Goal: Transaction & Acquisition: Purchase product/service

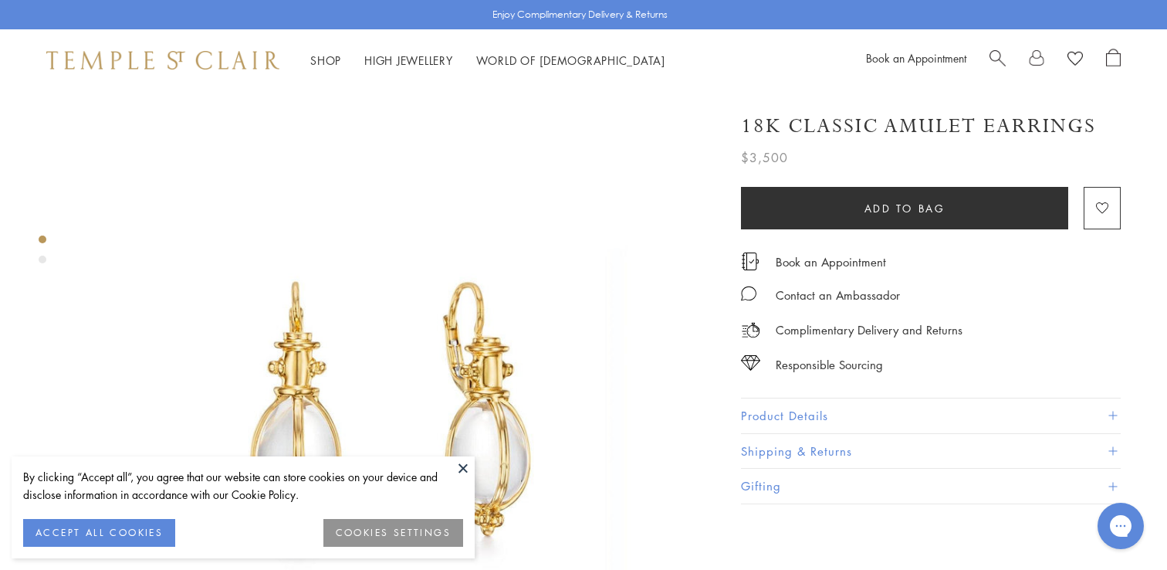
click at [465, 466] on button at bounding box center [463, 467] width 23 height 23
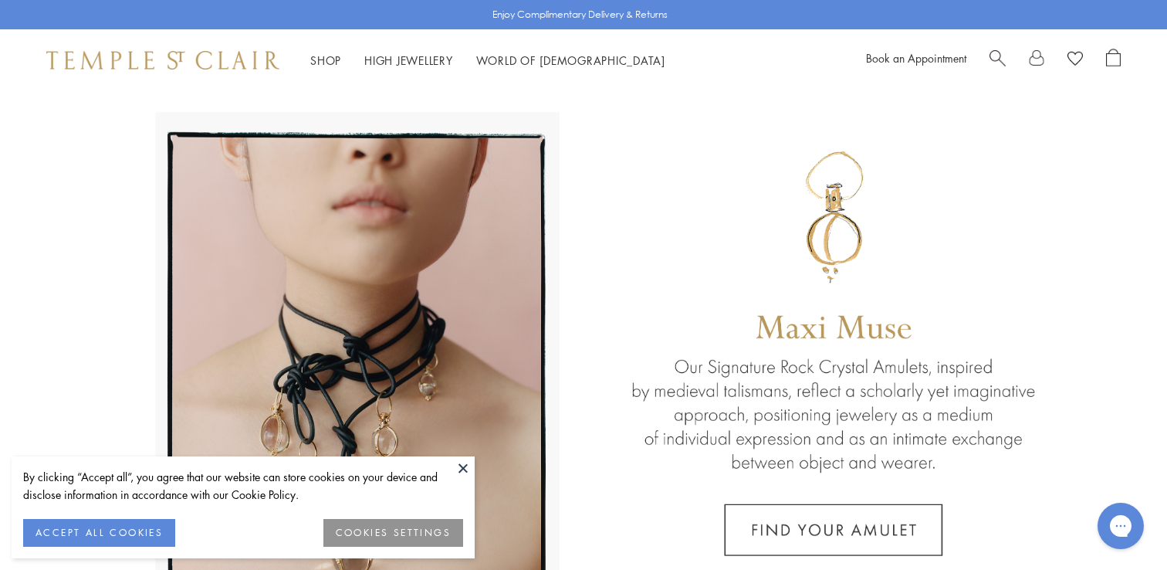
click at [462, 462] on button at bounding box center [463, 467] width 23 height 23
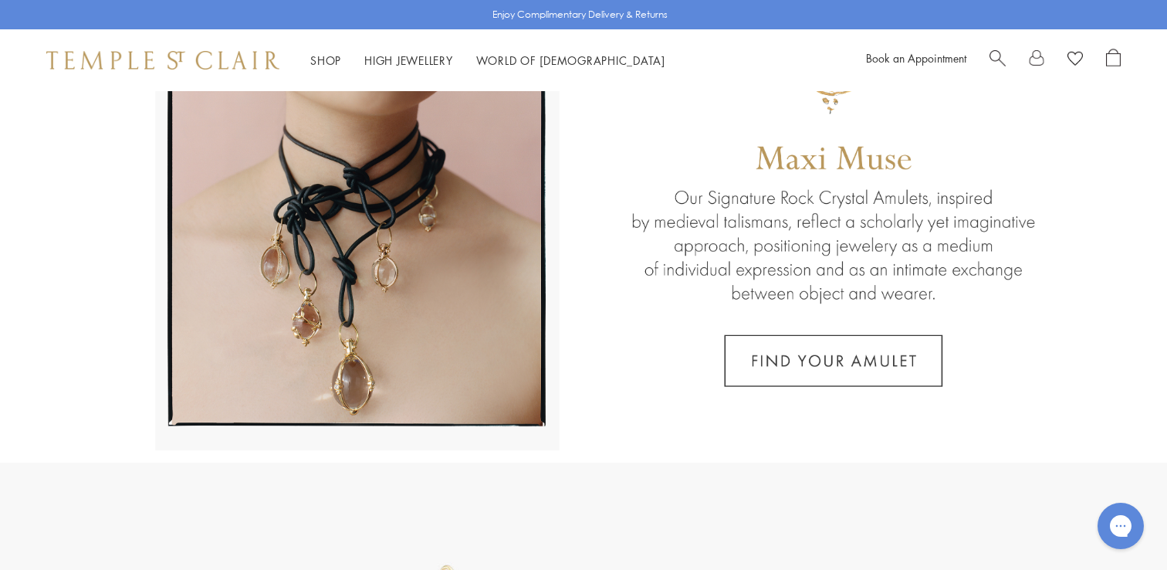
scroll to position [174, 0]
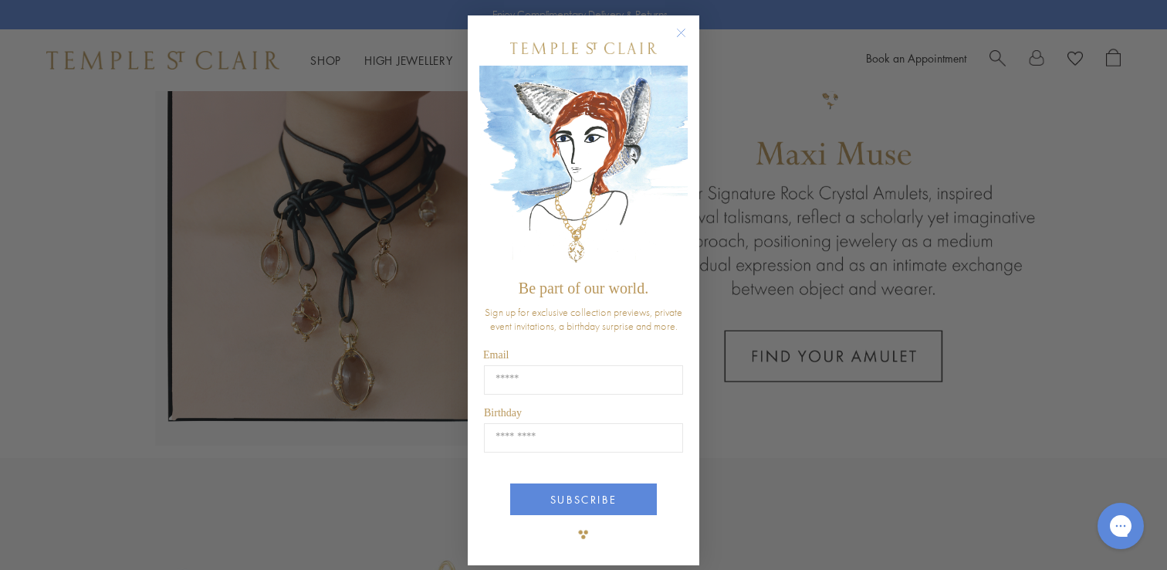
click at [673, 32] on circle "Close dialog" at bounding box center [681, 33] width 19 height 19
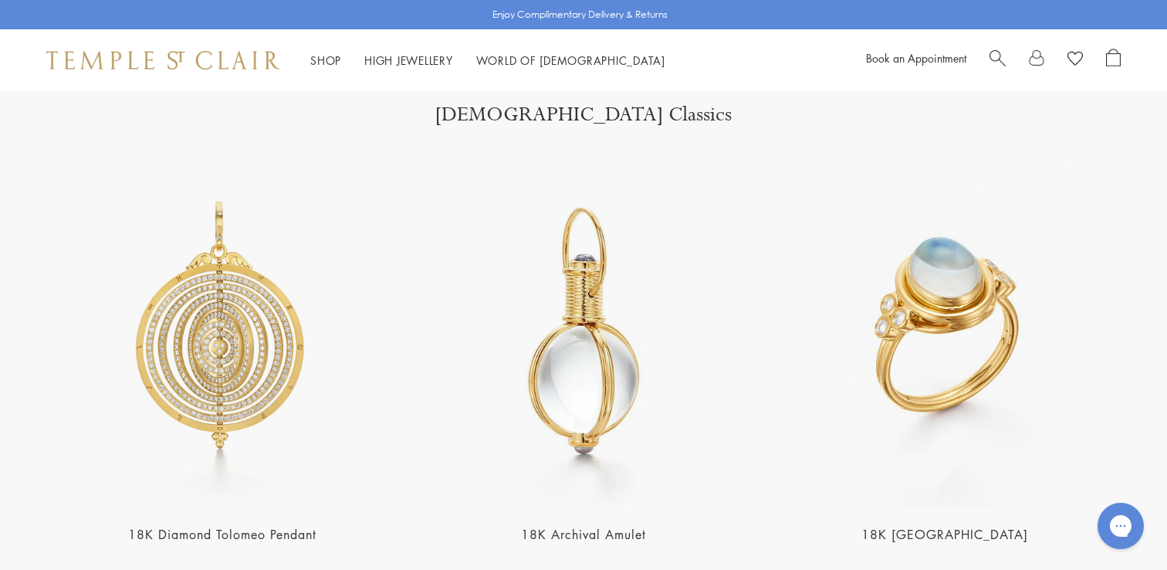
scroll to position [2154, 0]
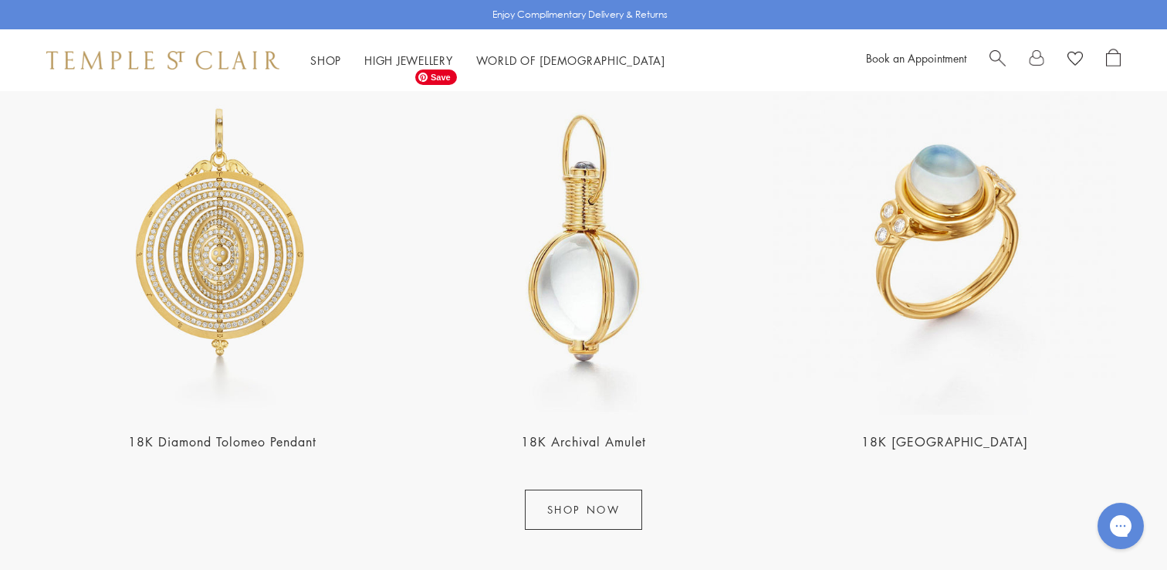
click at [573, 310] on img at bounding box center [584, 239] width 352 height 352
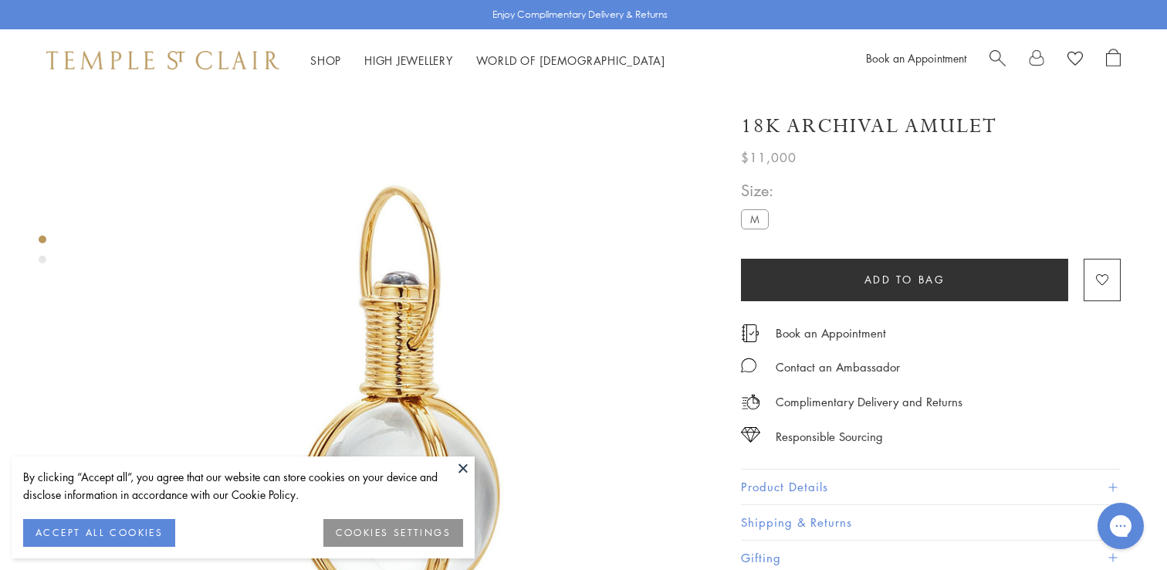
click at [464, 467] on button at bounding box center [463, 467] width 23 height 23
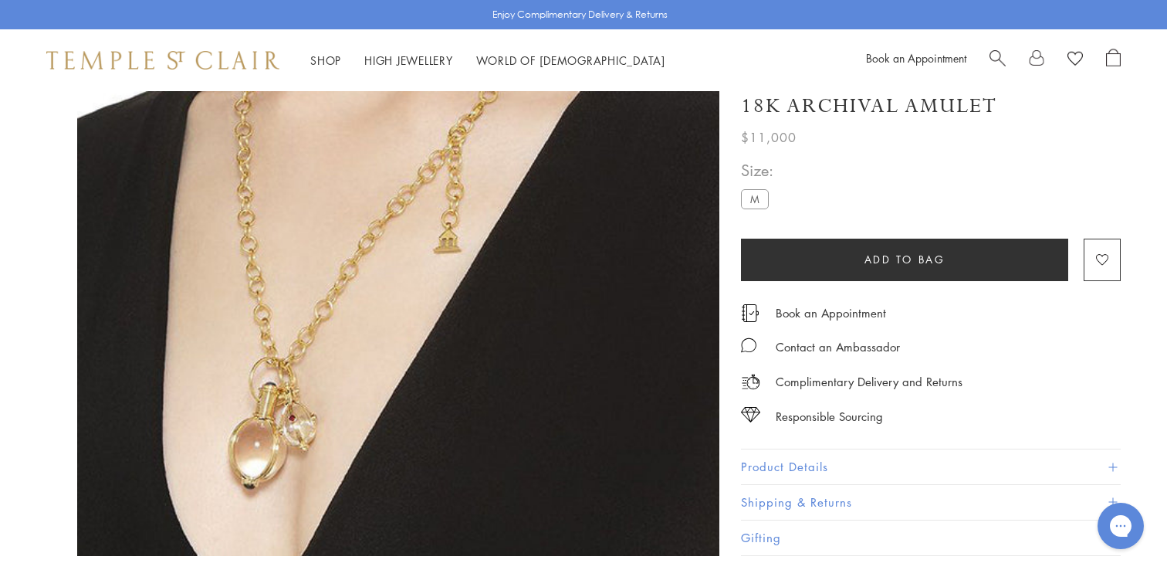
scroll to position [526, 0]
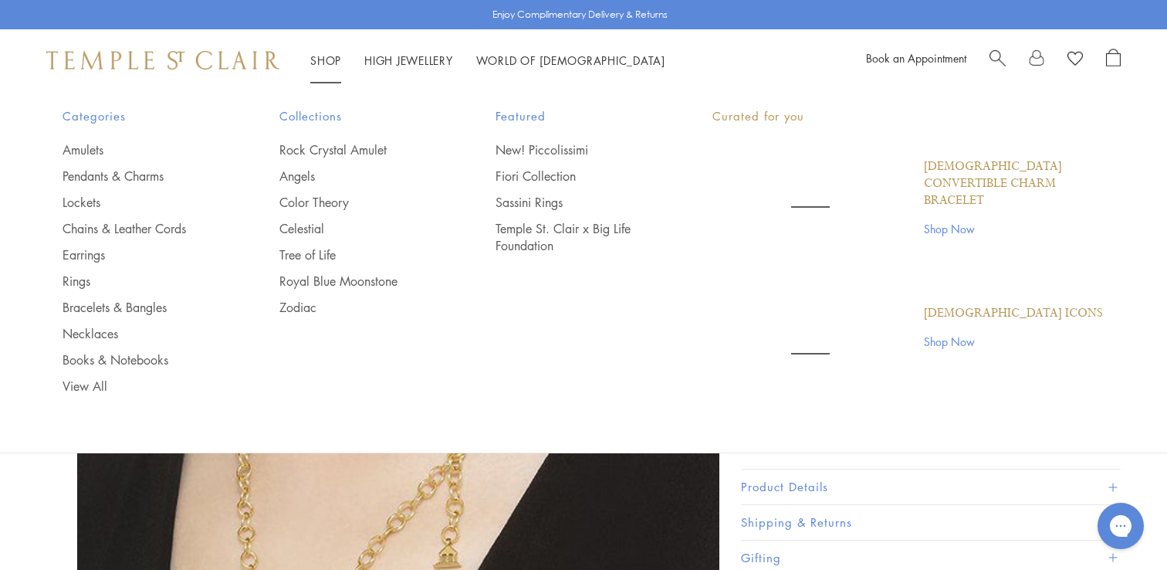
click at [324, 55] on link "Shop Shop" at bounding box center [325, 59] width 31 height 15
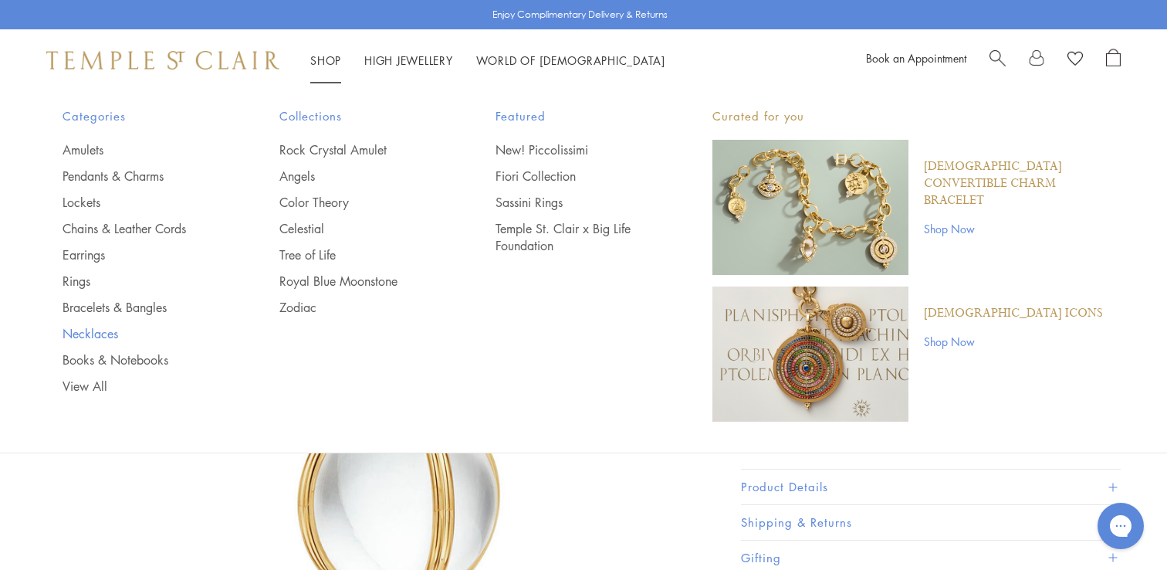
click at [100, 330] on link "Necklaces" at bounding box center [140, 333] width 155 height 17
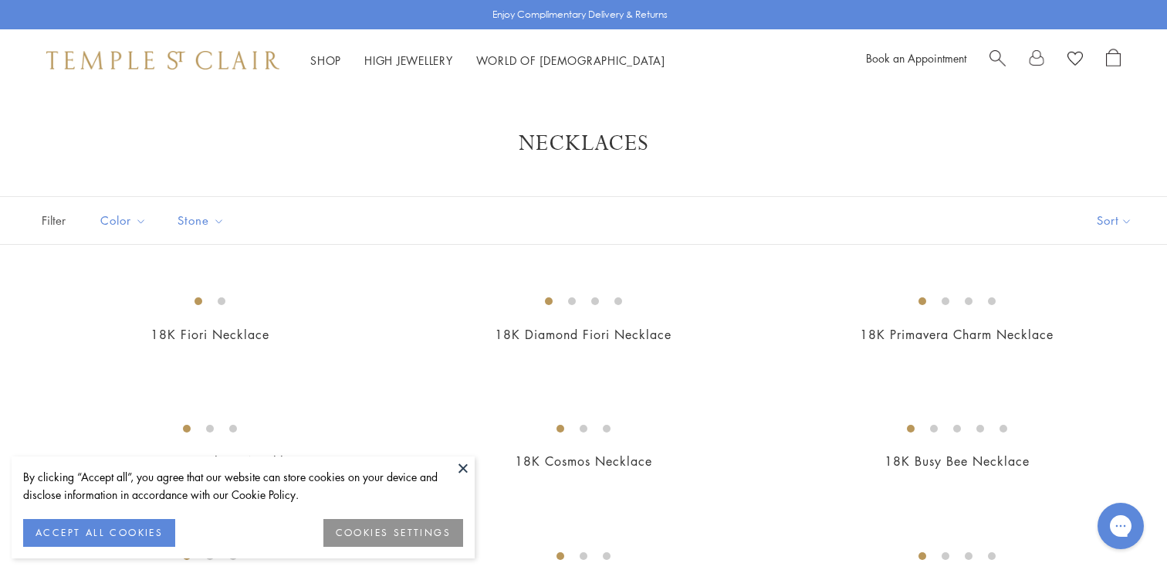
click at [460, 465] on button at bounding box center [463, 467] width 23 height 23
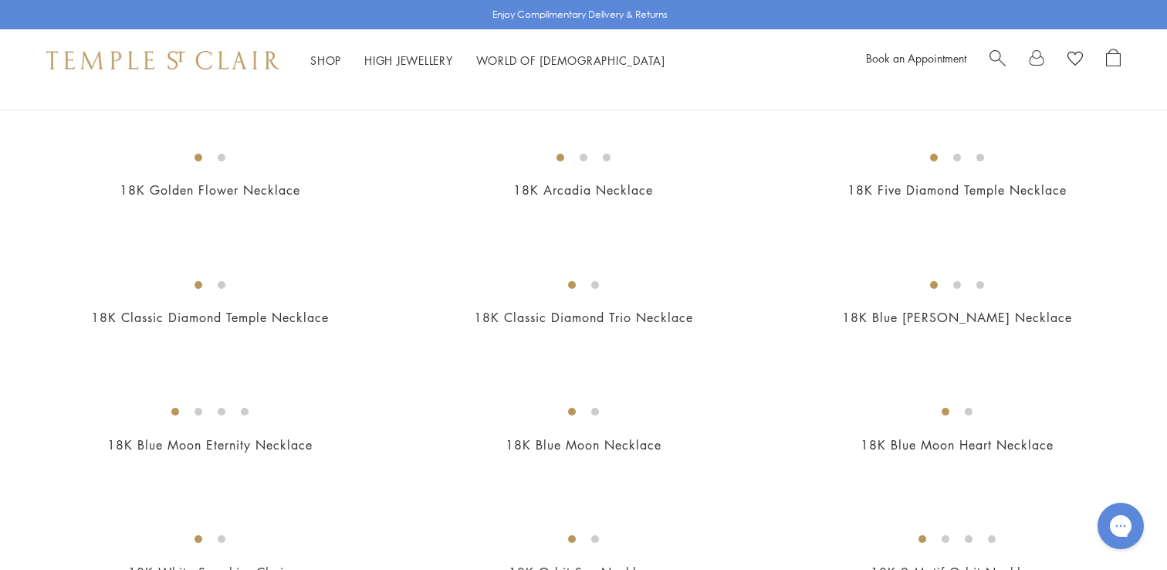
scroll to position [564, 0]
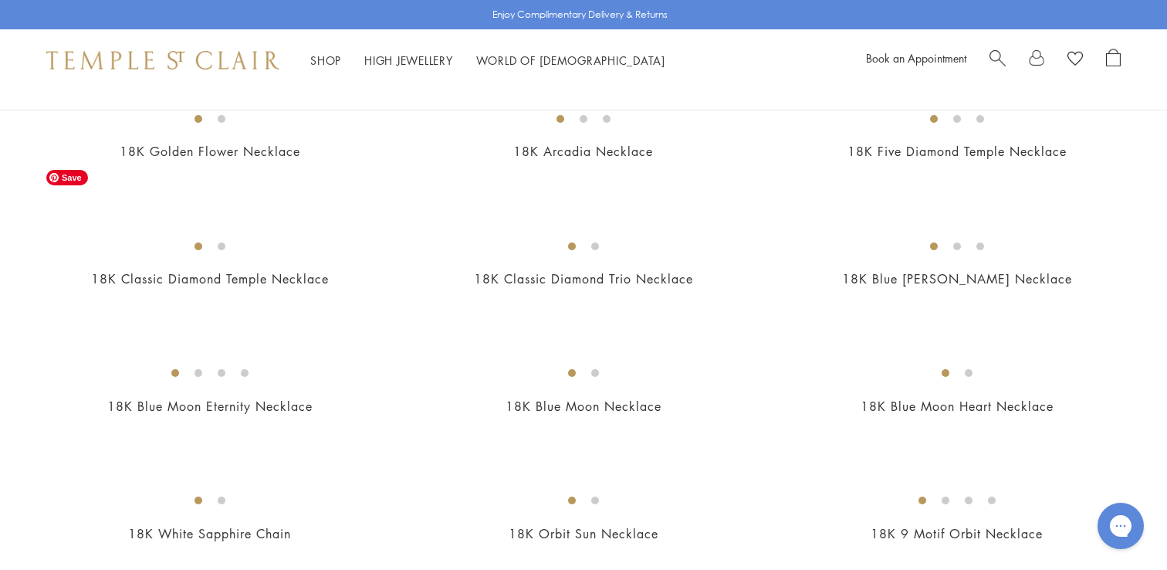
click at [0, 0] on img at bounding box center [0, 0] width 0 height 0
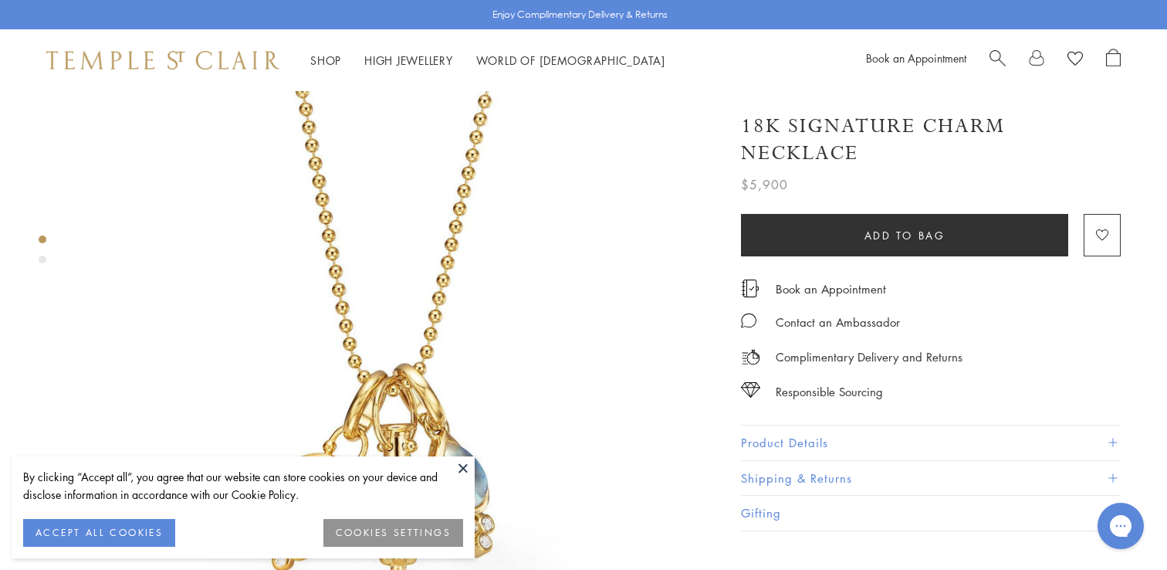
click at [462, 467] on button at bounding box center [463, 467] width 23 height 23
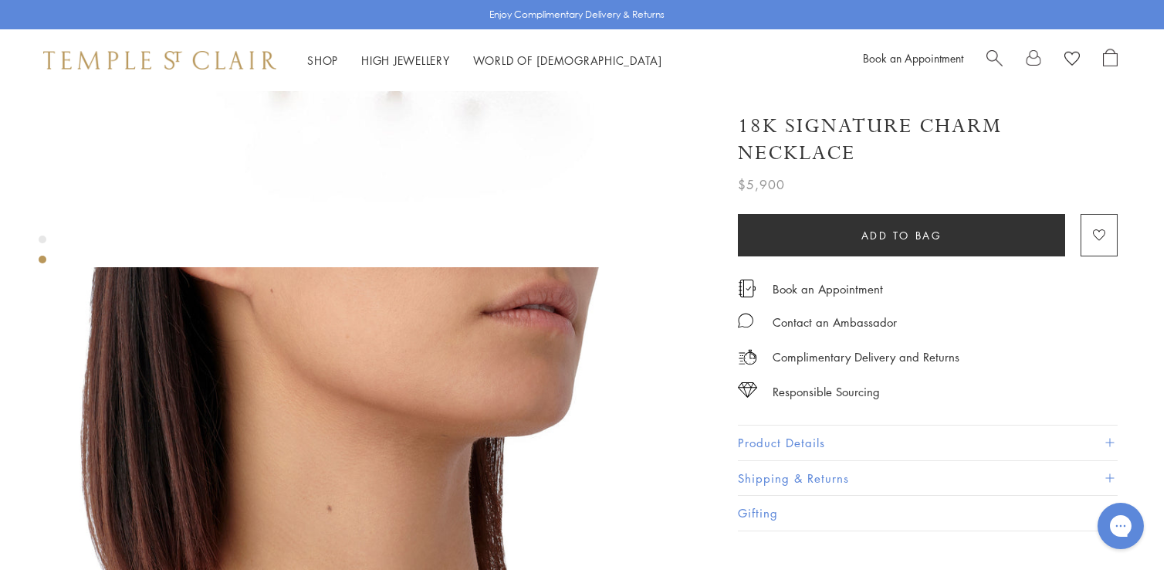
scroll to position [428, 3]
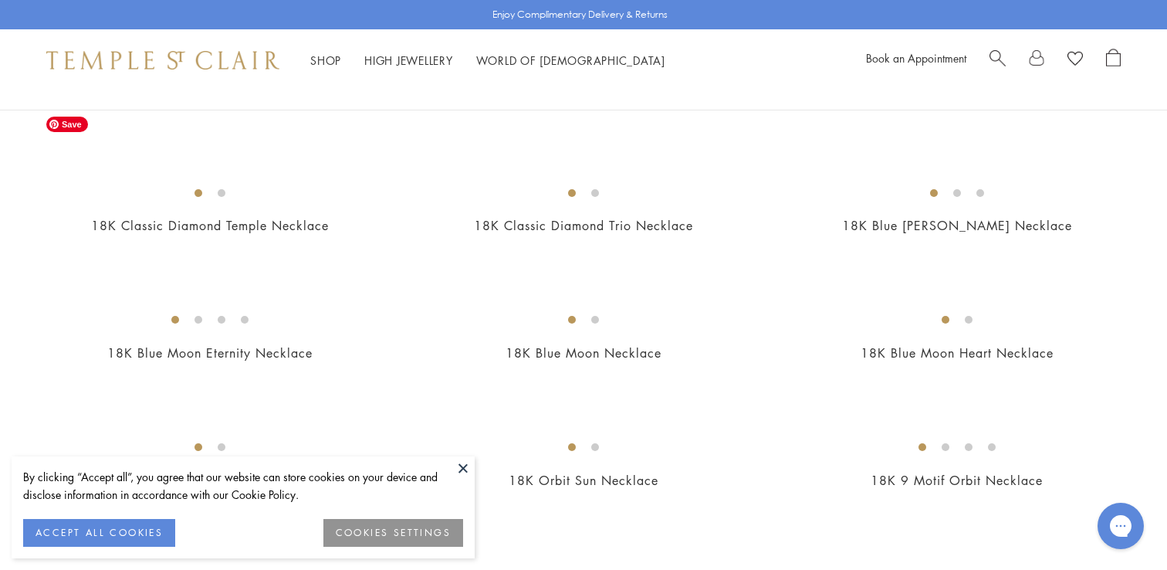
scroll to position [621, 0]
click at [464, 464] on button at bounding box center [463, 467] width 23 height 23
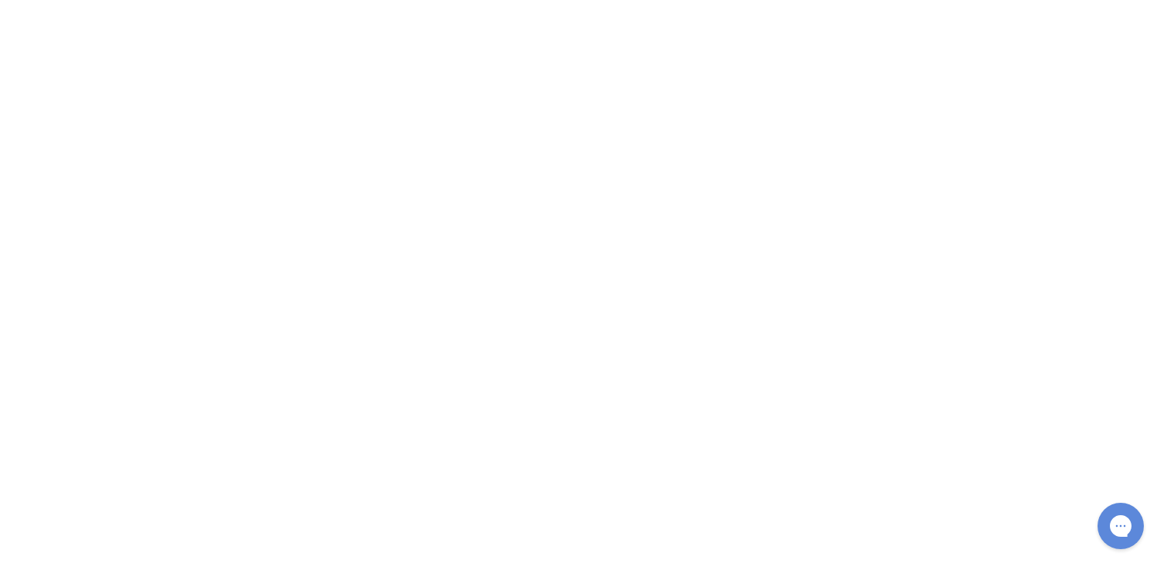
scroll to position [5701, 0]
